Goal: Task Accomplishment & Management: Manage account settings

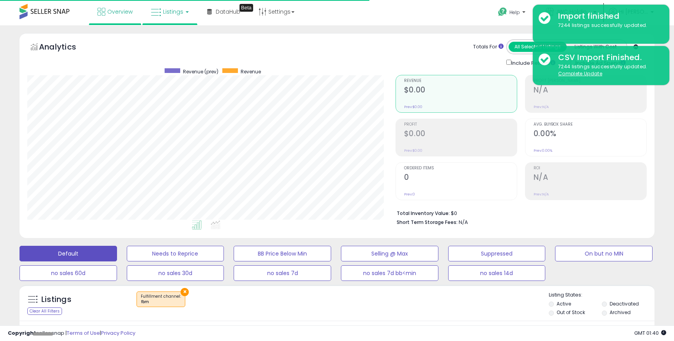
scroll to position [160, 368]
click at [128, 14] on span "Overview" at bounding box center [119, 12] width 25 height 8
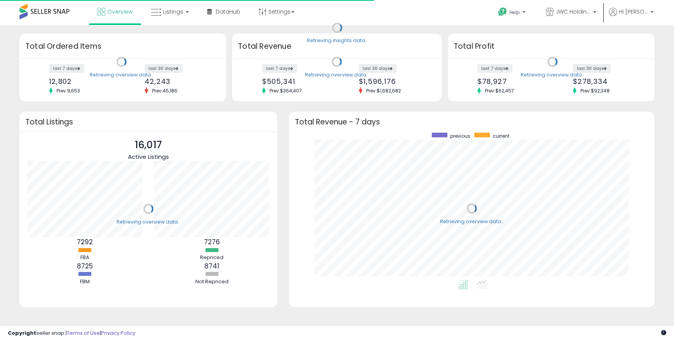
scroll to position [148, 350]
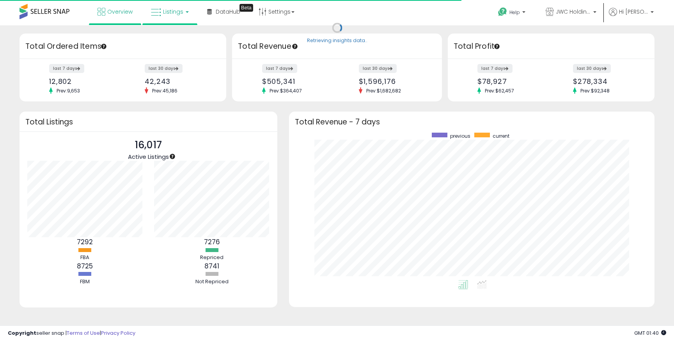
click at [162, 15] on link "Listings" at bounding box center [170, 11] width 50 height 23
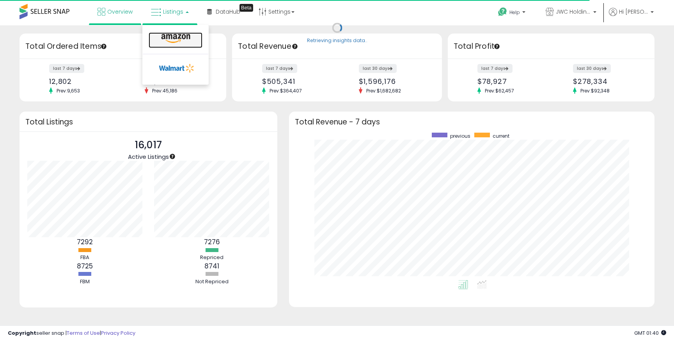
click at [175, 36] on icon at bounding box center [176, 39] width 34 height 10
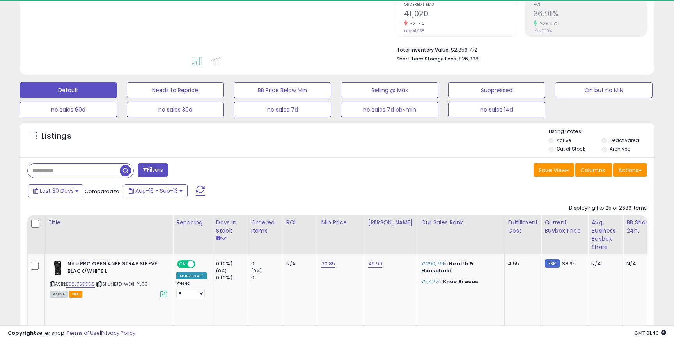
scroll to position [204, 0]
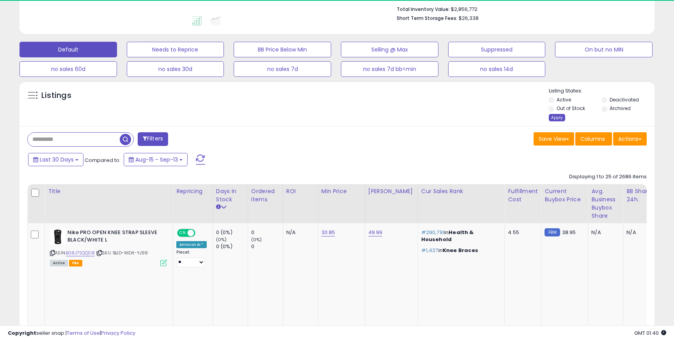
click at [555, 115] on div "Apply" at bounding box center [557, 117] width 16 height 7
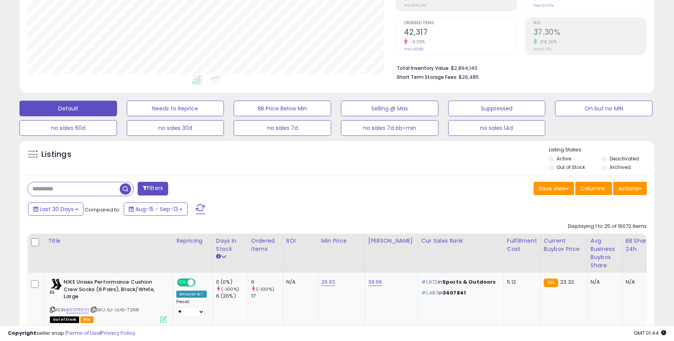
scroll to position [160, 368]
